Goal: Task Accomplishment & Management: Manage account settings

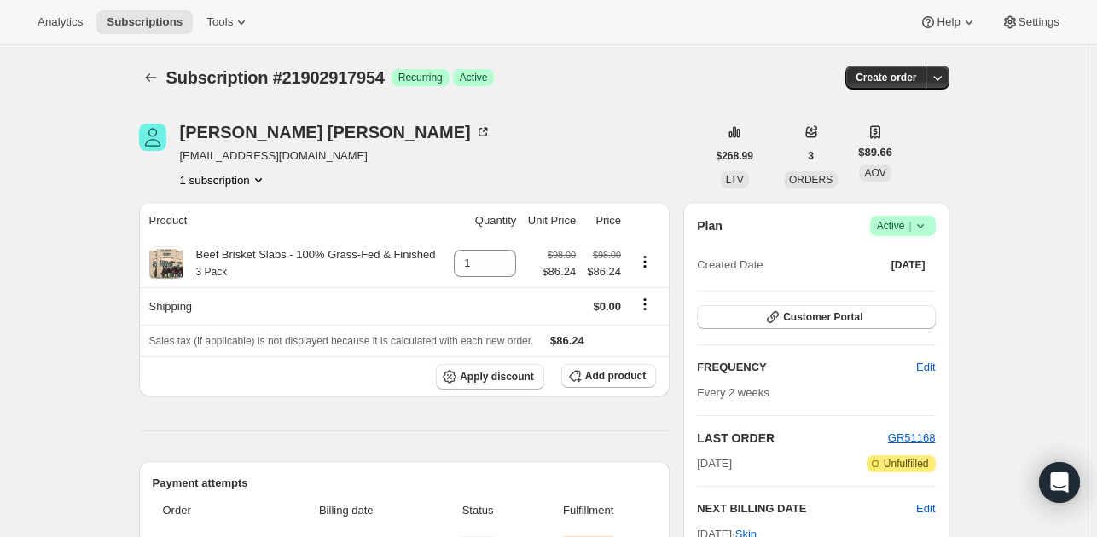
click at [925, 224] on icon at bounding box center [920, 225] width 17 height 17
click at [913, 285] on span "Cancel subscription" at bounding box center [908, 287] width 96 height 13
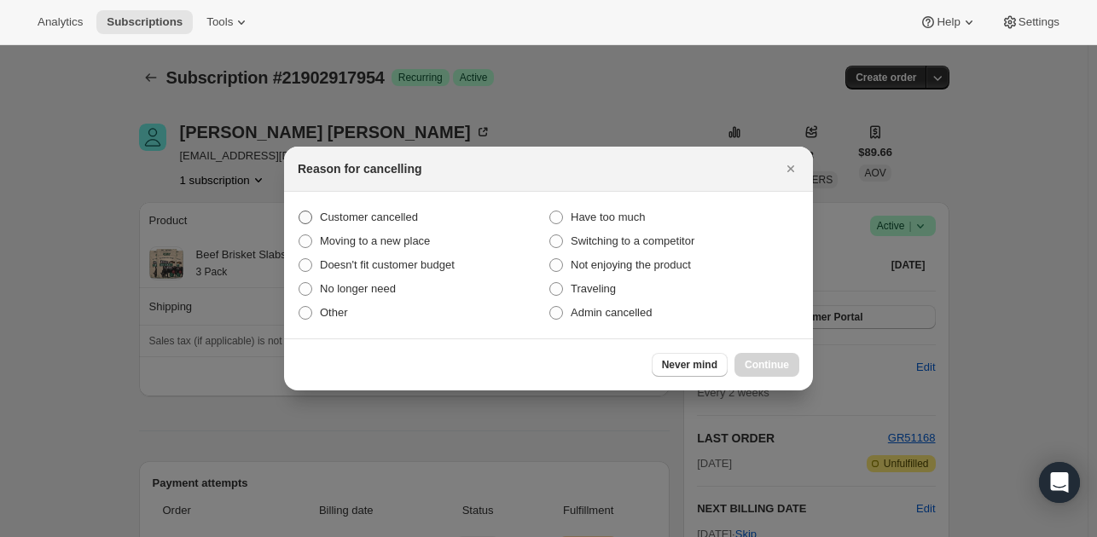
click at [375, 214] on span "Customer cancelled" at bounding box center [369, 217] width 98 height 13
click at [299, 212] on input "Customer cancelled" at bounding box center [299, 211] width 1 height 1
radio input "true"
click at [745, 358] on button "Continue" at bounding box center [766, 365] width 65 height 24
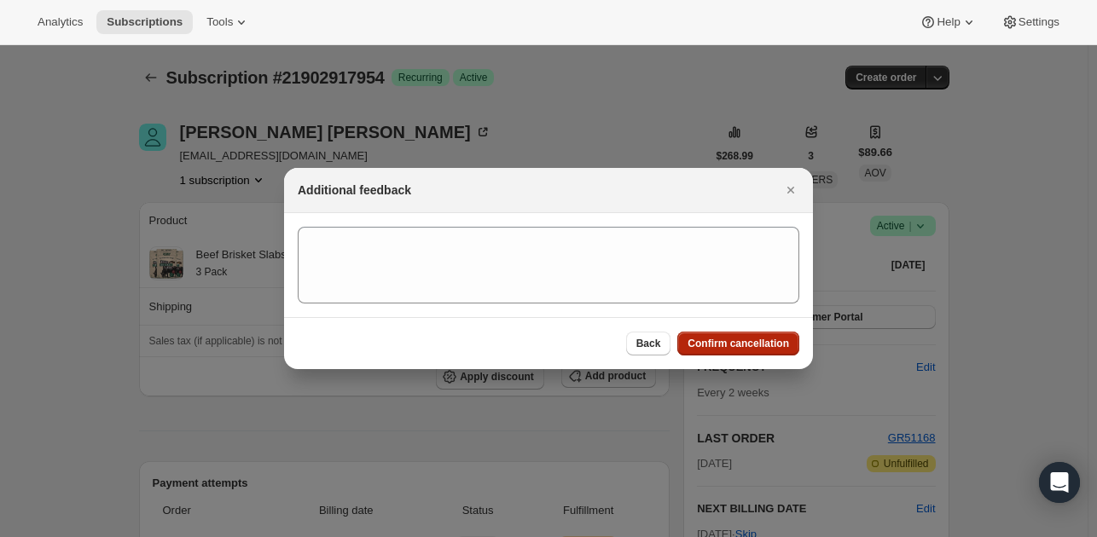
click at [699, 339] on span "Confirm cancellation" at bounding box center [737, 344] width 101 height 14
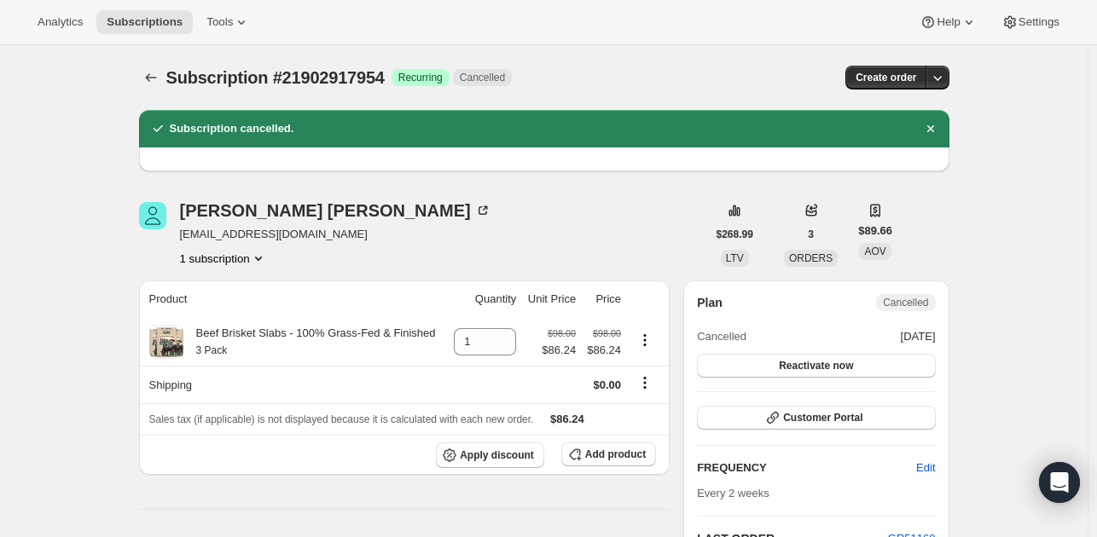
click at [163, 71] on button "Subscriptions" at bounding box center [151, 78] width 24 height 24
